Goal: Information Seeking & Learning: Learn about a topic

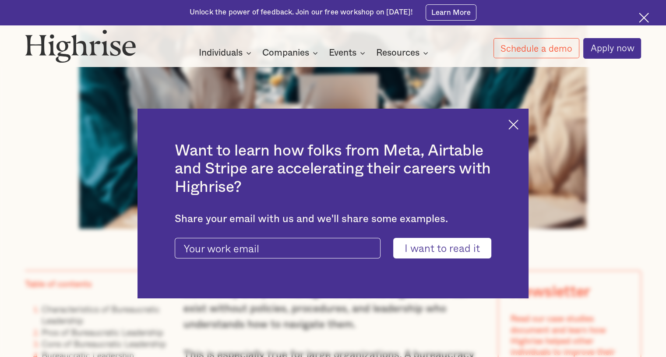
scroll to position [439, 0]
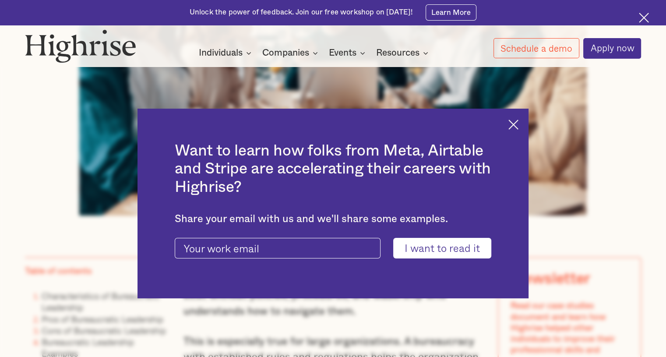
click at [516, 125] on img at bounding box center [514, 125] width 10 height 10
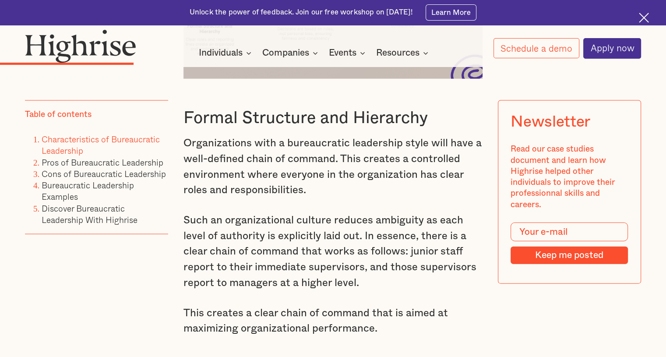
scroll to position [1873, 0]
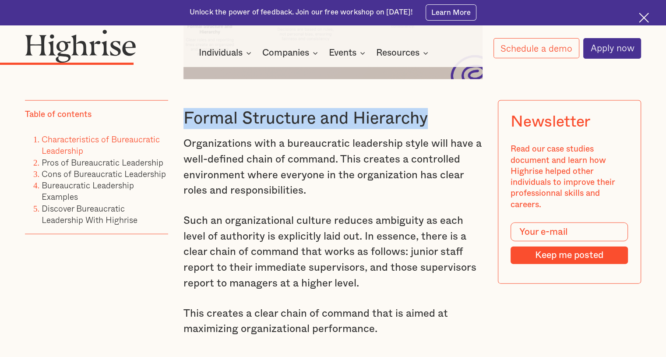
drag, startPoint x: 177, startPoint y: 135, endPoint x: 438, endPoint y: 131, distance: 261.6
copy h3 "Formal Structure and Hierarchy"
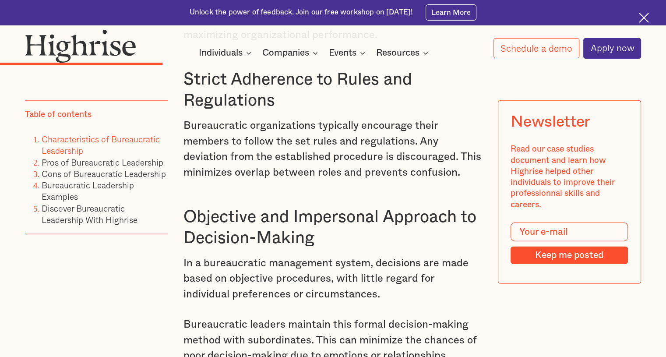
scroll to position [2166, 0]
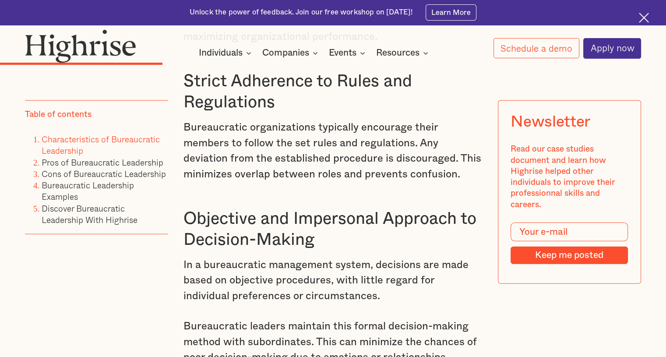
drag, startPoint x: 290, startPoint y: 122, endPoint x: 219, endPoint y: 96, distance: 75.1
drag, startPoint x: 219, startPoint y: 96, endPoint x: 208, endPoint y: 99, distance: 11.8
click at [208, 99] on h3 "Strict Adherence to Rules and Regulations" at bounding box center [333, 92] width 299 height 42
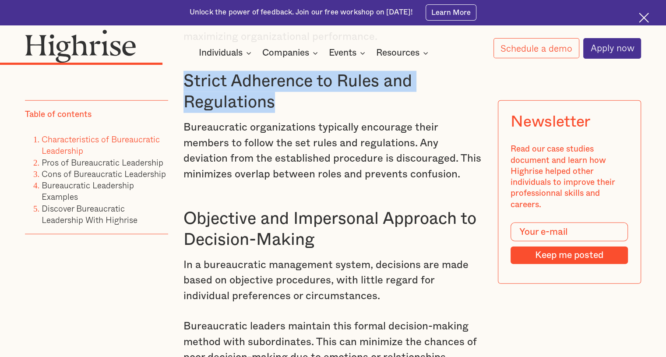
drag, startPoint x: 180, startPoint y: 95, endPoint x: 317, endPoint y: 121, distance: 139.1
click at [317, 113] on h3 "Strict Adherence to Rules and Regulations" at bounding box center [333, 92] width 299 height 42
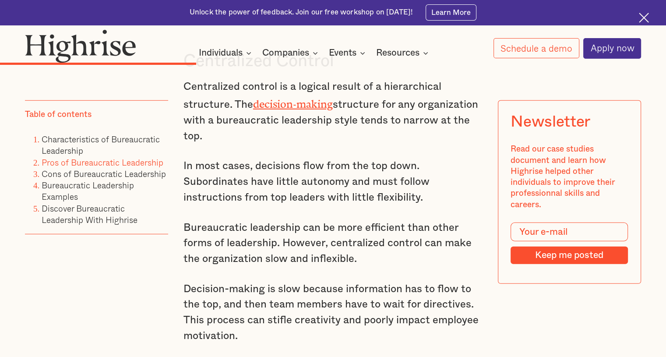
scroll to position [2505, 0]
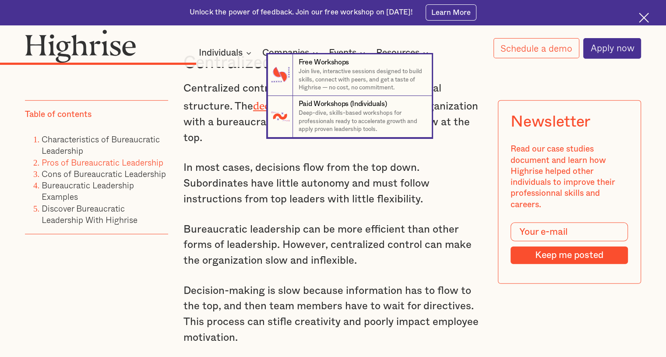
click at [202, 73] on nav "7 Free Workshops Join live, interactive sessions designed to build skills, conn…" at bounding box center [333, 95] width 666 height 83
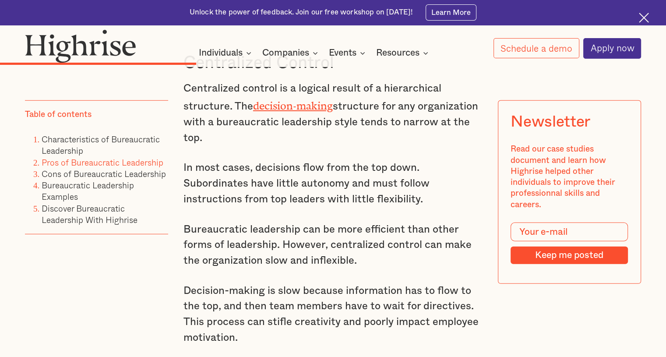
click at [278, 146] on p "Centralized control is a logical result of a hierarchical structure. The decisi…" at bounding box center [333, 113] width 299 height 65
drag, startPoint x: 183, startPoint y: 84, endPoint x: 339, endPoint y: 88, distance: 156.9
click at [339, 74] on h3 "Centralized Control" at bounding box center [333, 63] width 299 height 21
copy h3 "Centralized Control"
